Goal: Complete application form: Complete application form

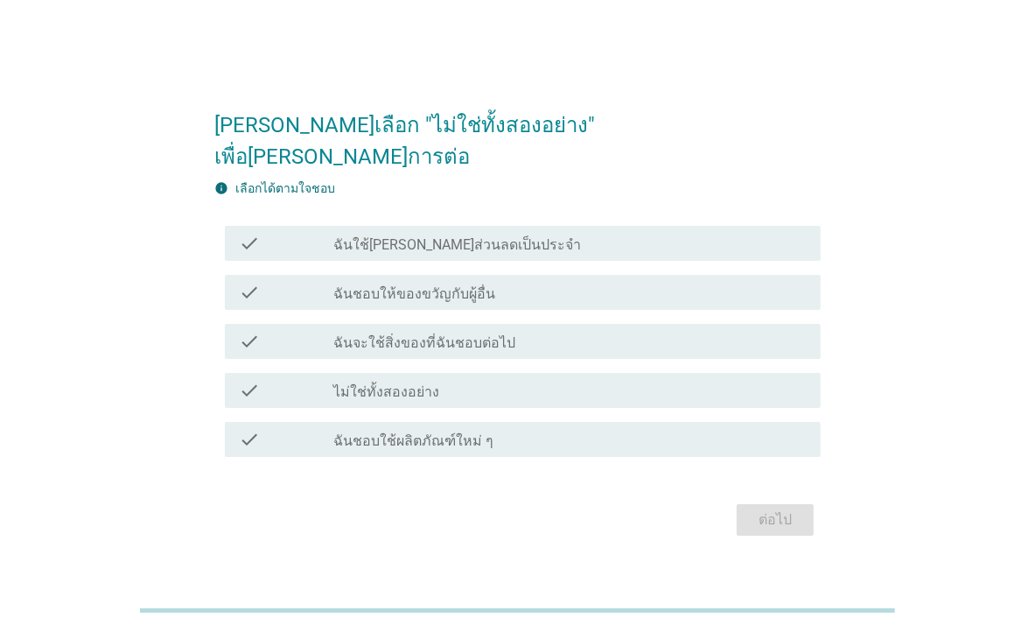
click at [721, 233] on div "check_box_outline_blank ฉันใช้[PERSON_NAME]ส่วนลดเป็นประจำ" at bounding box center [569, 243] width 473 height 21
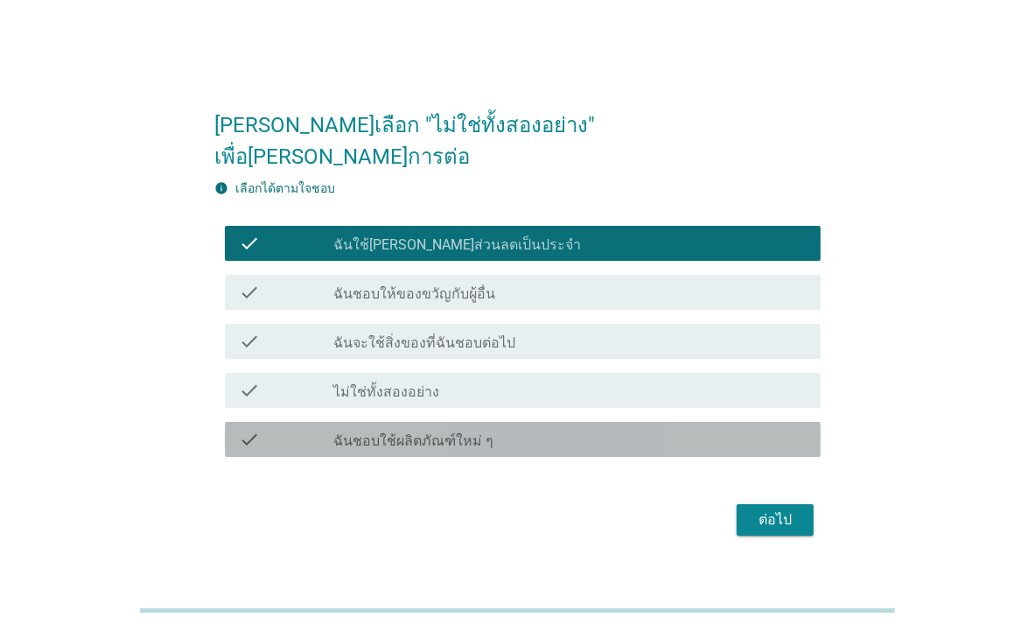
click at [465, 436] on div "check check_box_outline_blank ฉันชอบใช้ผลิตภัณฑ์ใหม่ ๆ" at bounding box center [523, 439] width 596 height 35
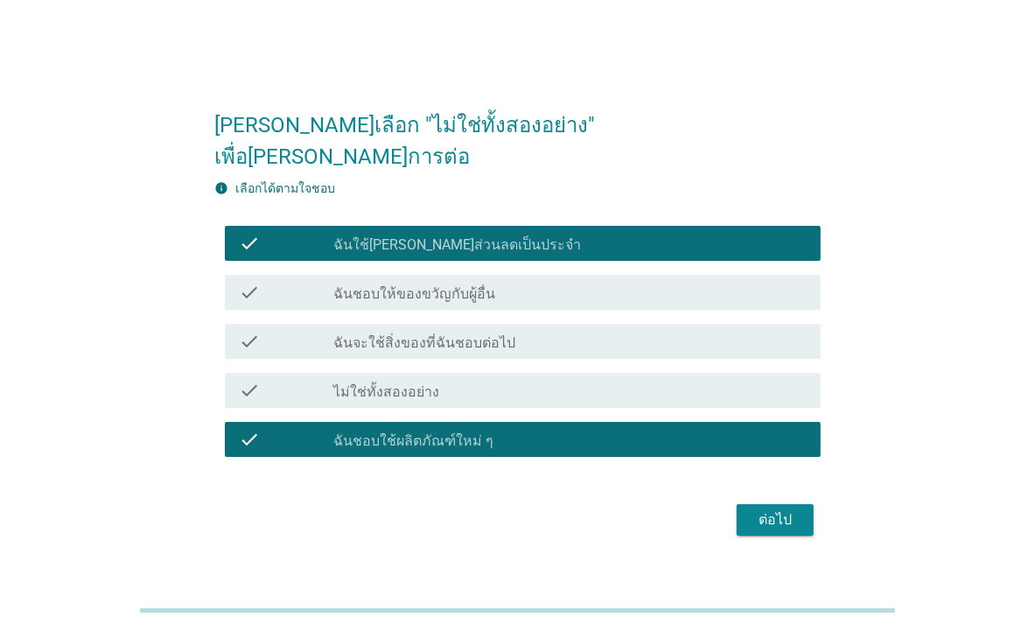
click at [512, 383] on div "check_box_outline_blank ไม่ใช่ทั้งสองอย่าง" at bounding box center [569, 390] width 473 height 21
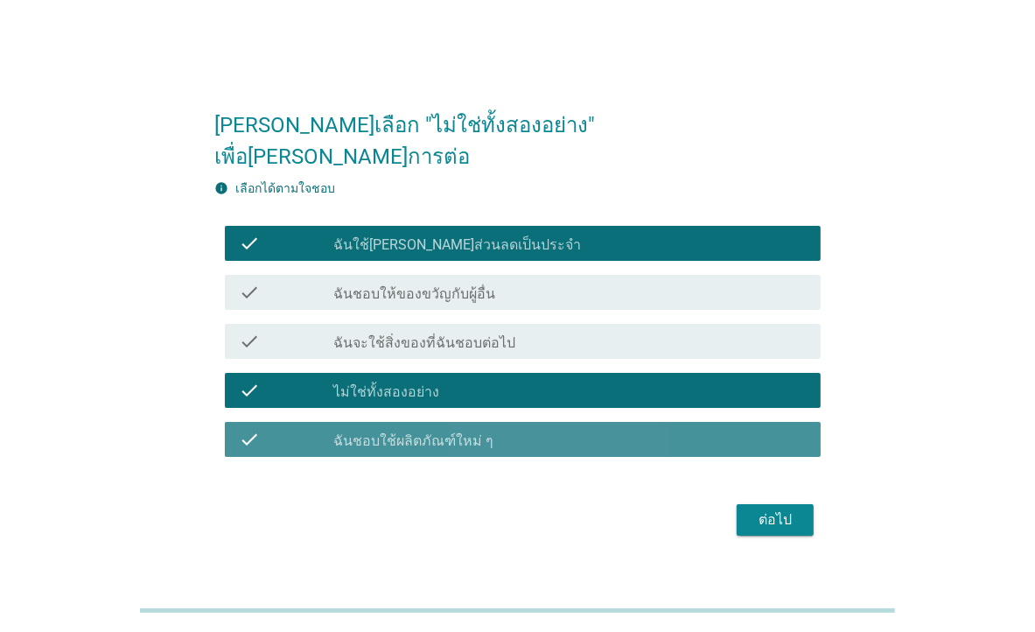
click at [584, 429] on div "check_box_outline_blank ฉันชอบใช้ผลิตภัณฑ์ใหม่ ๆ" at bounding box center [569, 439] width 473 height 21
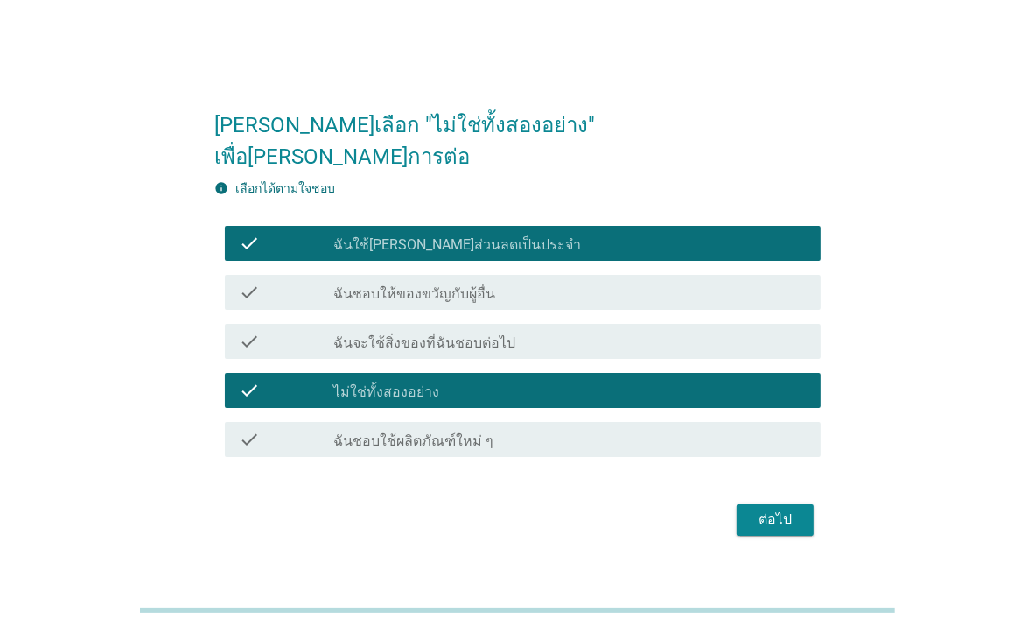
click at [551, 233] on div "check_box_outline_blank ฉันใช้[PERSON_NAME]ส่วนลดเป็นประจำ" at bounding box center [569, 243] width 473 height 21
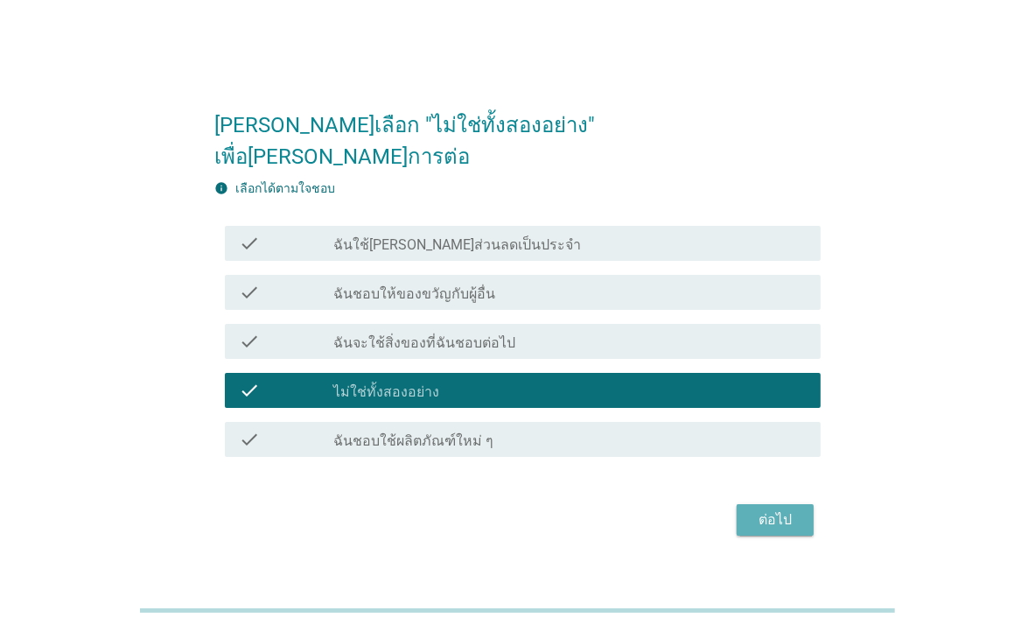
click at [779, 509] on div "ต่อไป" at bounding box center [775, 519] width 49 height 21
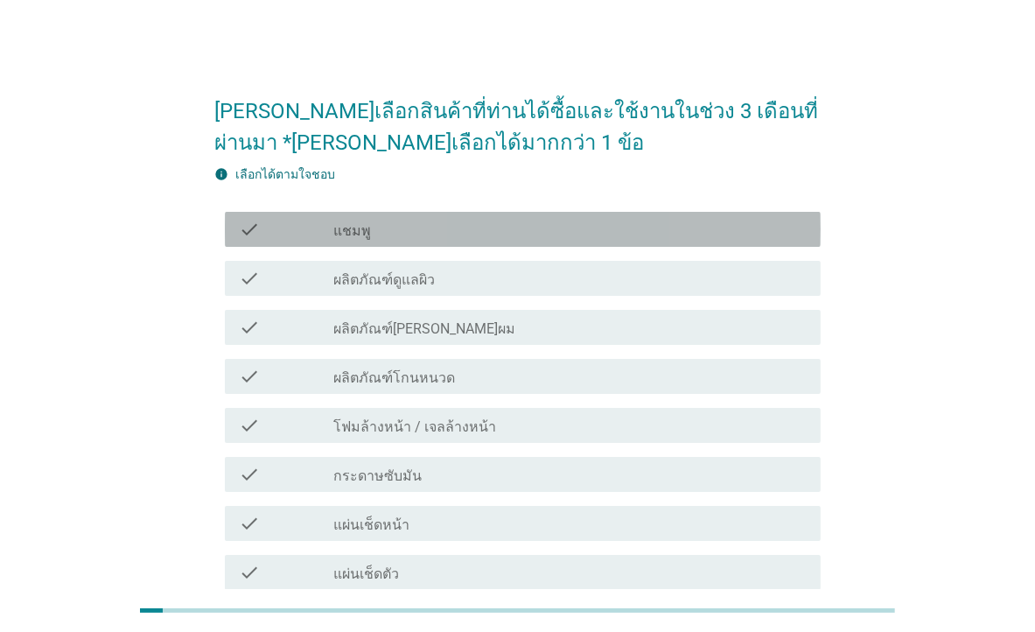
click at [507, 225] on div "check_box_outline_blank แชมพู" at bounding box center [569, 229] width 473 height 21
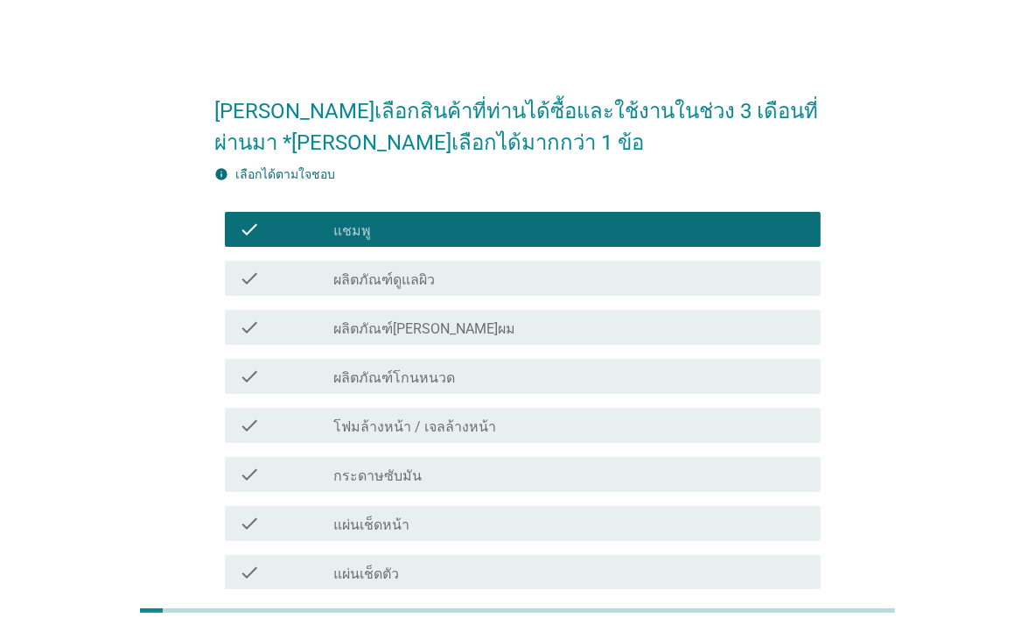
click at [451, 418] on label "โฟมล้างหน้า / เจลล้างหน้า" at bounding box center [414, 426] width 163 height 17
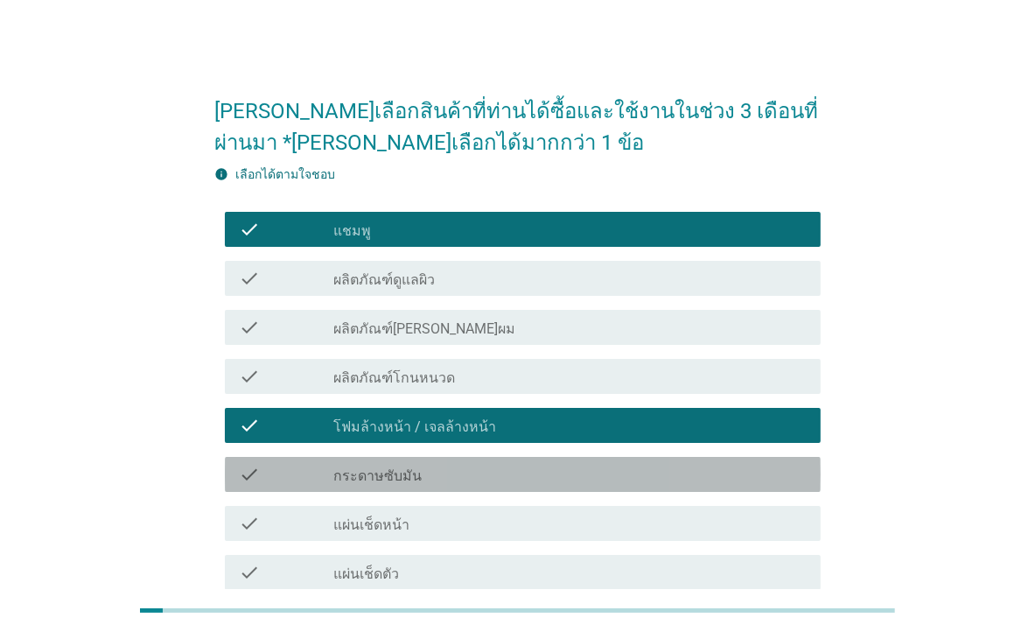
click at [419, 472] on div "check_box_outline_blank กระดาษซับมัน" at bounding box center [569, 474] width 473 height 21
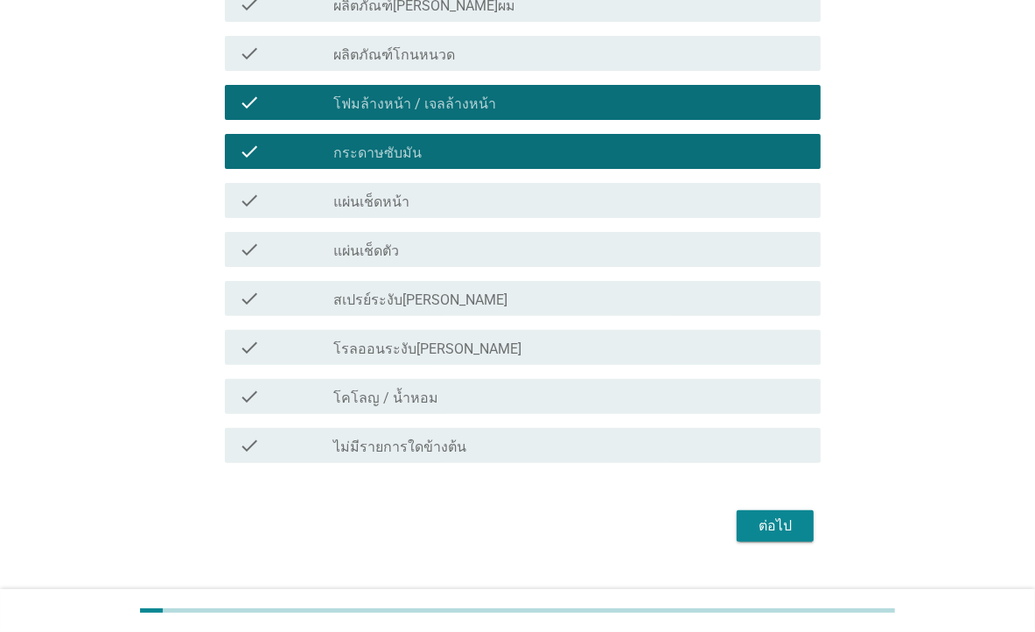
scroll to position [357, 0]
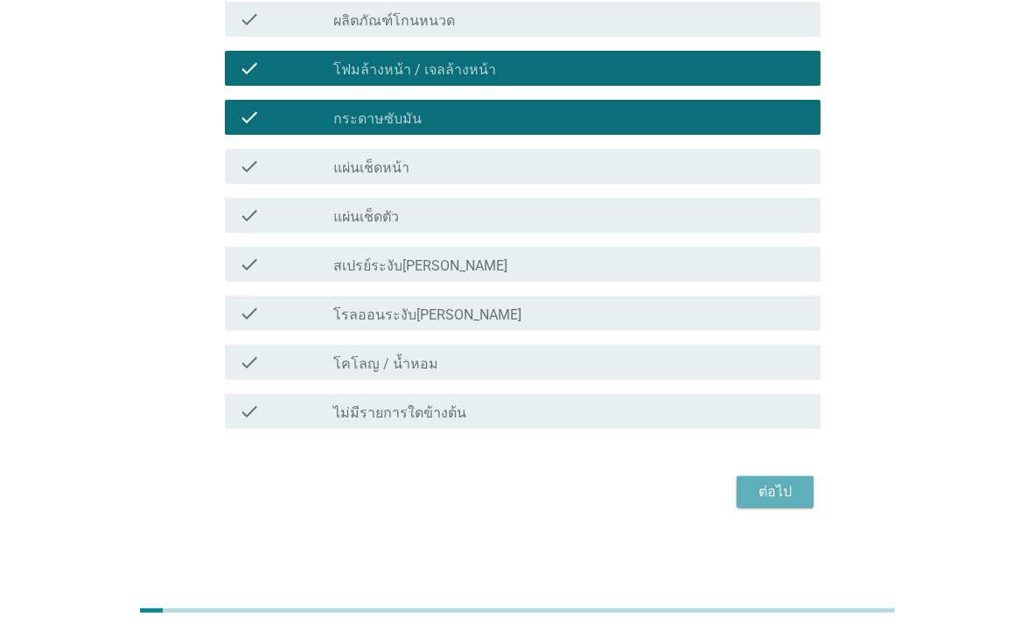
drag, startPoint x: 772, startPoint y: 489, endPoint x: 780, endPoint y: 484, distance: 9.5
click at [772, 489] on div "ต่อไป" at bounding box center [775, 491] width 49 height 21
